Goal: Task Accomplishment & Management: Complete application form

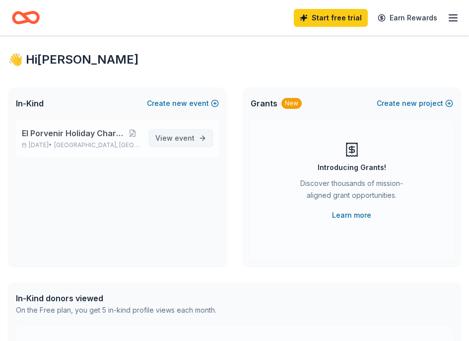
click at [184, 138] on span "event" at bounding box center [185, 138] width 20 height 8
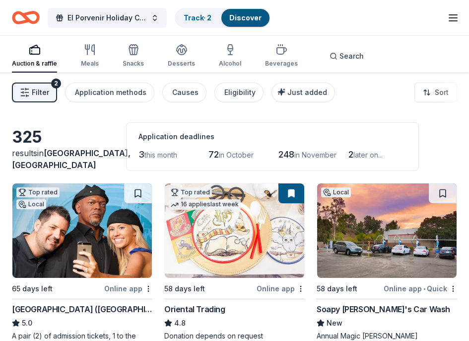
click at [45, 88] on span "Filter" at bounding box center [40, 92] width 17 height 12
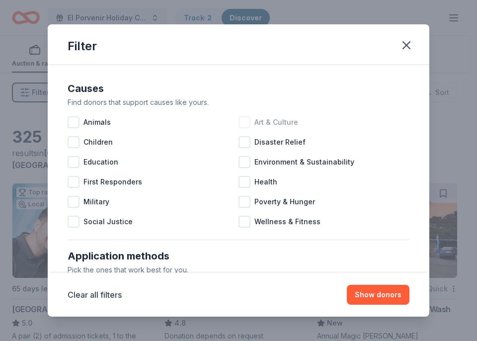
click at [242, 122] on div at bounding box center [244, 122] width 12 height 12
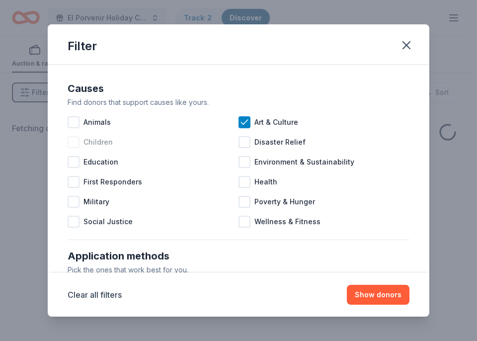
click at [99, 147] on span "Children" at bounding box center [97, 142] width 29 height 12
click at [106, 164] on span "Education" at bounding box center [100, 162] width 35 height 12
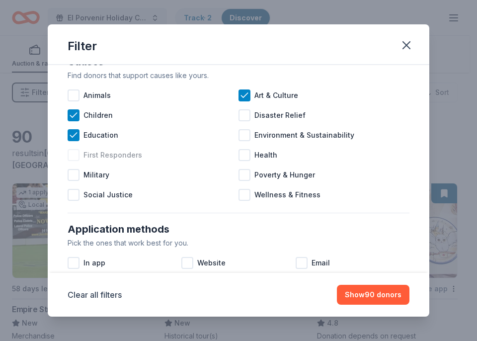
scroll to position [50, 0]
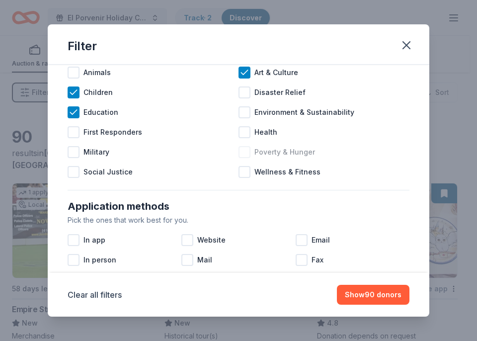
click at [274, 148] on span "Poverty & Hunger" at bounding box center [284, 152] width 61 height 12
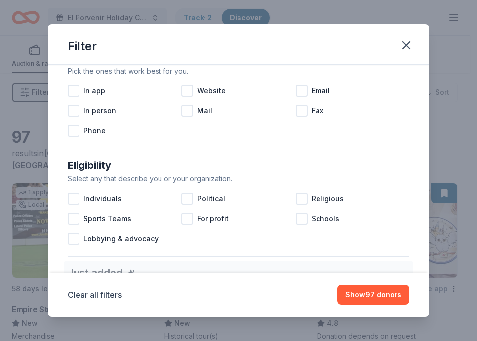
scroll to position [248, 0]
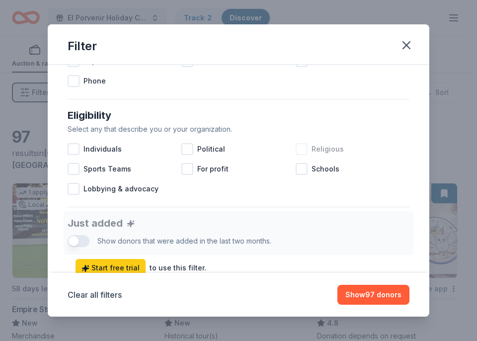
click at [298, 150] on div at bounding box center [302, 149] width 12 height 12
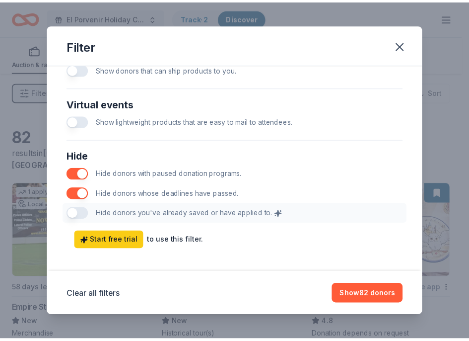
scroll to position [514, 0]
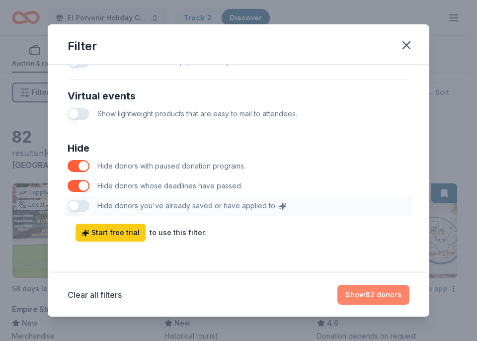
click at [385, 302] on button "Show 82 donors" at bounding box center [373, 295] width 72 height 20
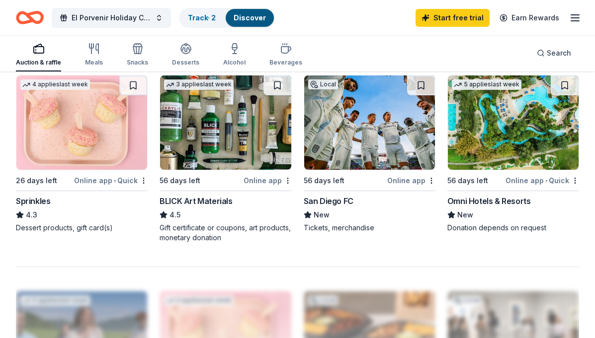
scroll to position [844, 0]
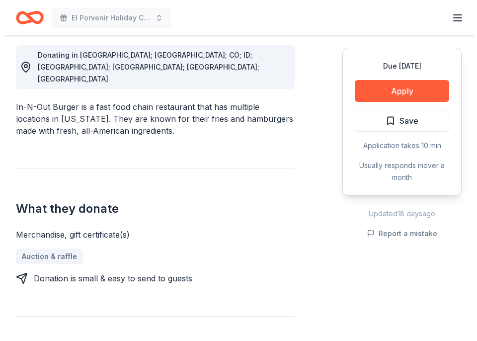
scroll to position [298, 0]
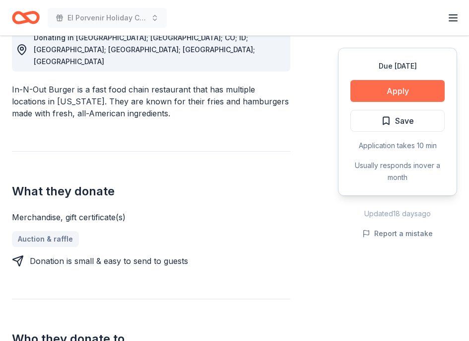
click at [359, 87] on button "Apply" at bounding box center [398, 91] width 94 height 22
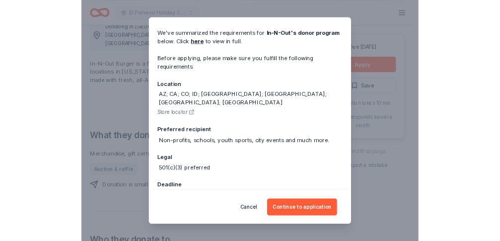
scroll to position [47, 0]
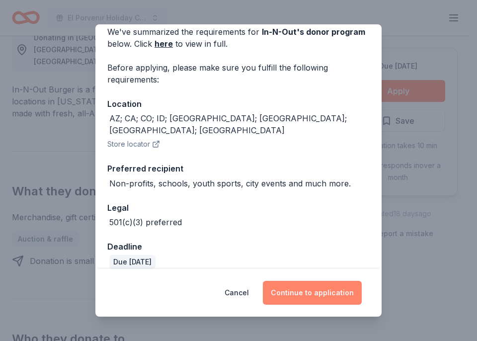
click at [305, 297] on button "Continue to application" at bounding box center [312, 293] width 99 height 24
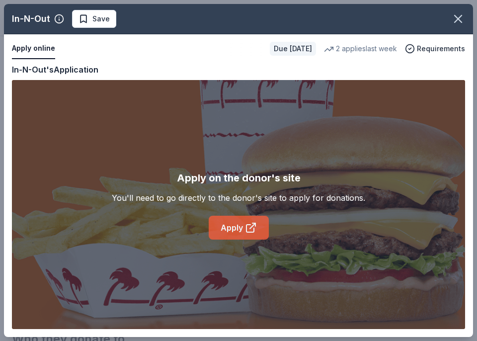
click at [230, 232] on link "Apply" at bounding box center [239, 228] width 60 height 24
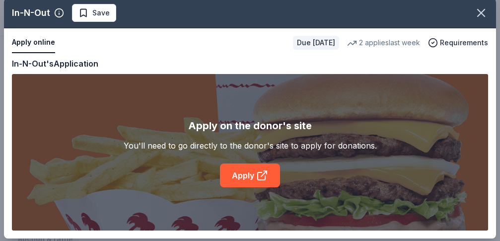
scroll to position [7, 0]
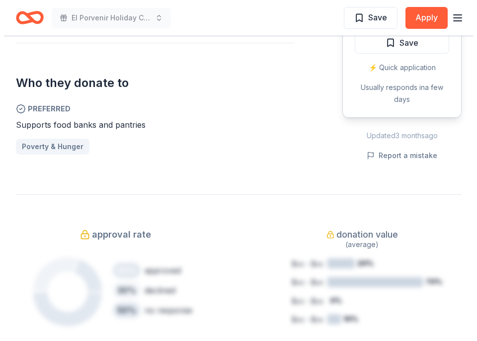
scroll to position [397, 0]
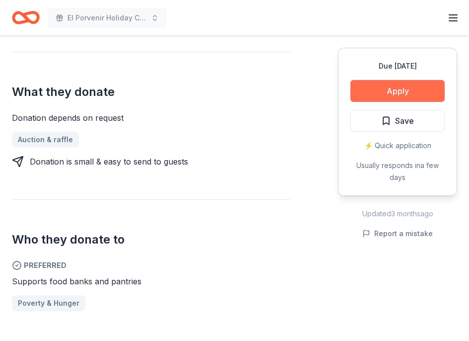
click at [414, 90] on button "Apply" at bounding box center [398, 91] width 94 height 22
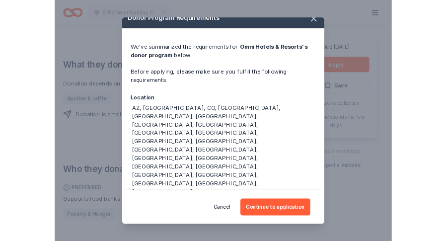
scroll to position [19, 0]
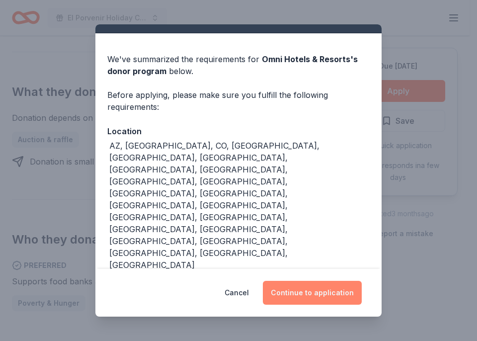
click at [309, 283] on button "Continue to application" at bounding box center [312, 293] width 99 height 24
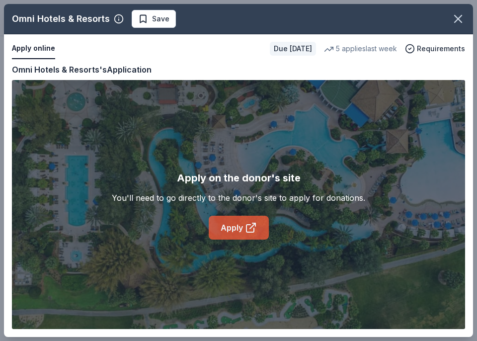
click at [232, 233] on link "Apply" at bounding box center [239, 228] width 60 height 24
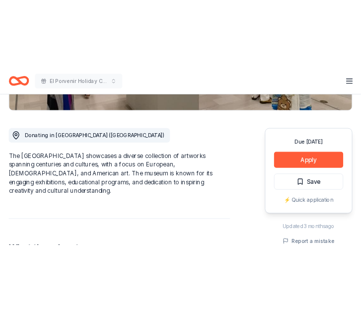
scroll to position [298, 0]
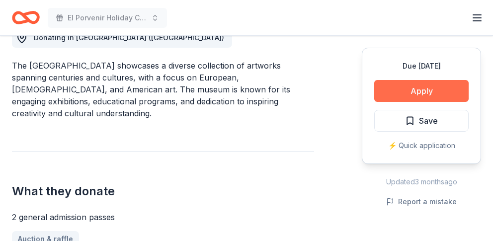
click at [411, 92] on button "Apply" at bounding box center [421, 91] width 94 height 22
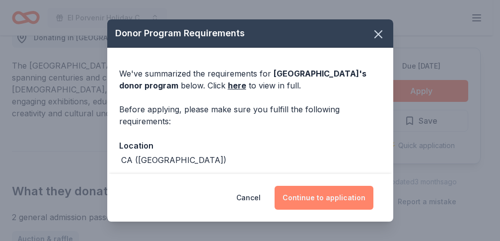
click at [341, 188] on button "Continue to application" at bounding box center [324, 198] width 99 height 24
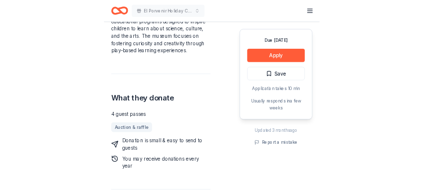
scroll to position [397, 0]
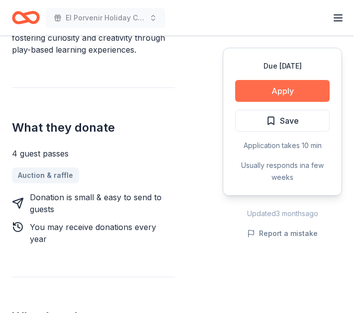
click at [238, 92] on button "Apply" at bounding box center [282, 91] width 94 height 22
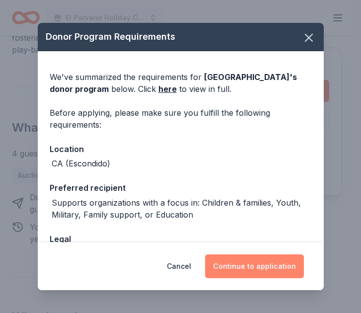
click at [237, 240] on button "Continue to application" at bounding box center [254, 266] width 99 height 24
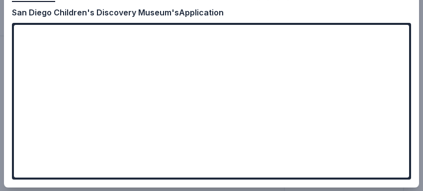
scroll to position [58, 0]
